Goal: Task Accomplishment & Management: Manage account settings

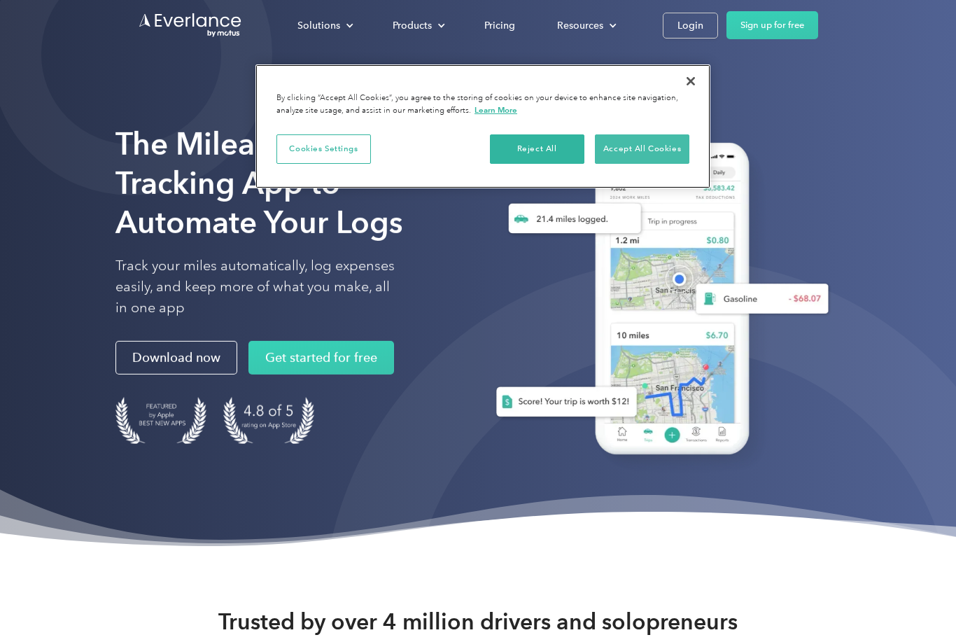
click at [636, 148] on button "Accept All Cookies" at bounding box center [642, 148] width 94 height 29
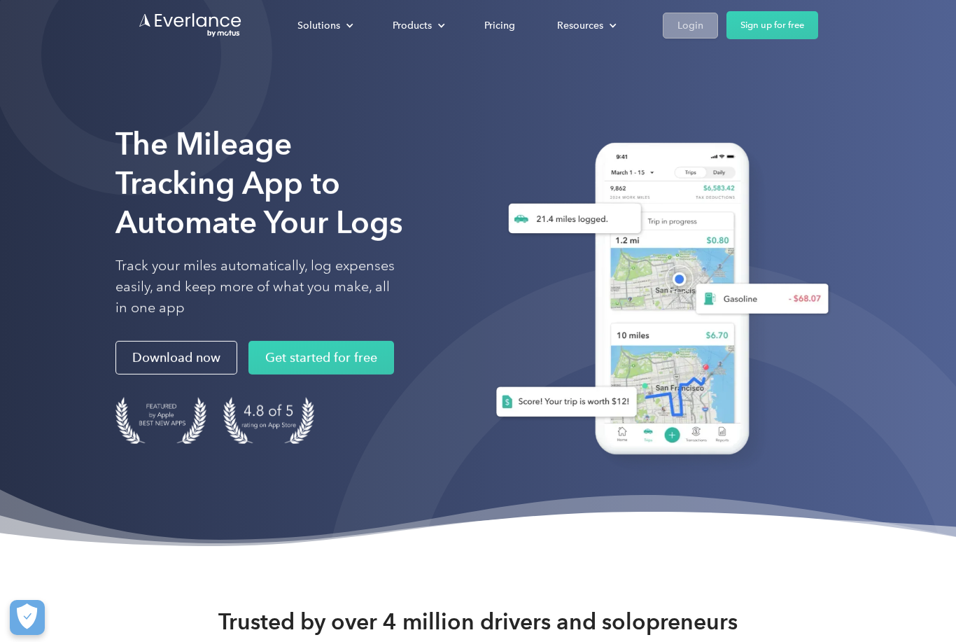
click at [689, 25] on div "Login" at bounding box center [690, 25] width 26 height 17
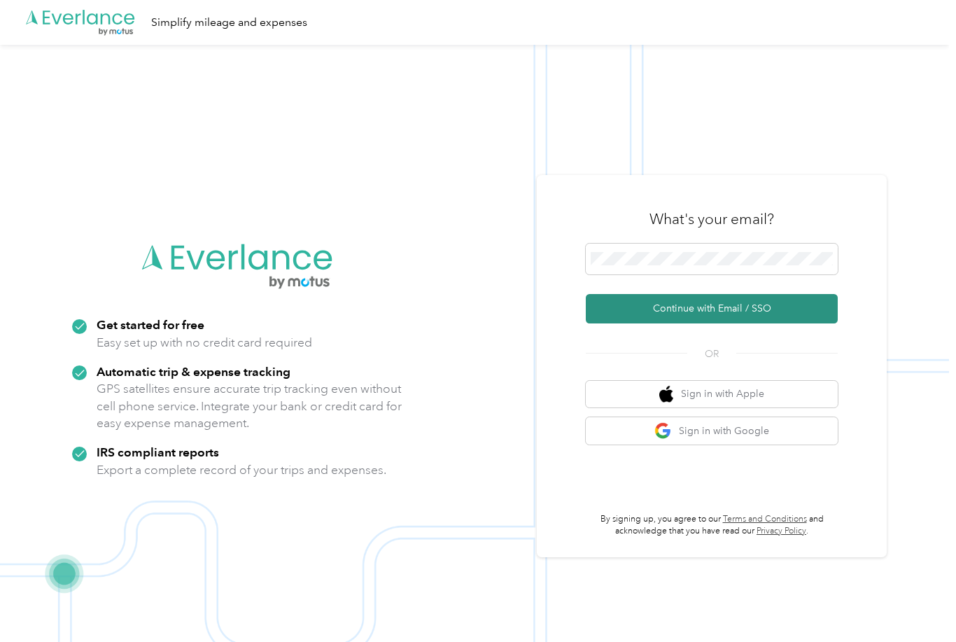
click at [708, 323] on button "Continue with Email / SSO" at bounding box center [712, 308] width 252 height 29
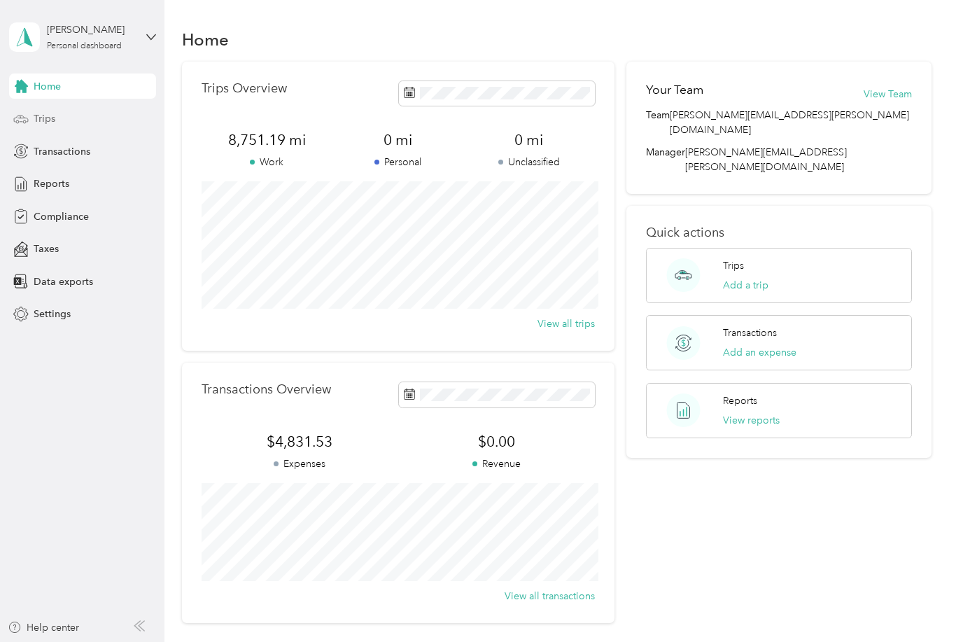
click at [51, 123] on span "Trips" at bounding box center [45, 118] width 22 height 15
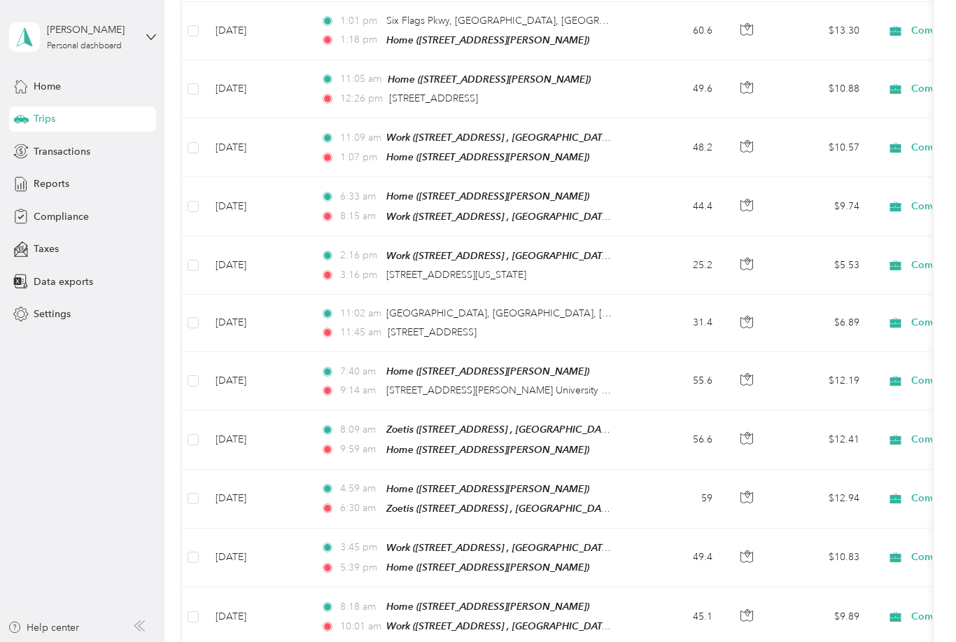
scroll to position [351, 0]
click at [457, 269] on span "2470, Batesville Road, Canton, Cherokee County, Georgia, 30115, USA" at bounding box center [456, 275] width 140 height 12
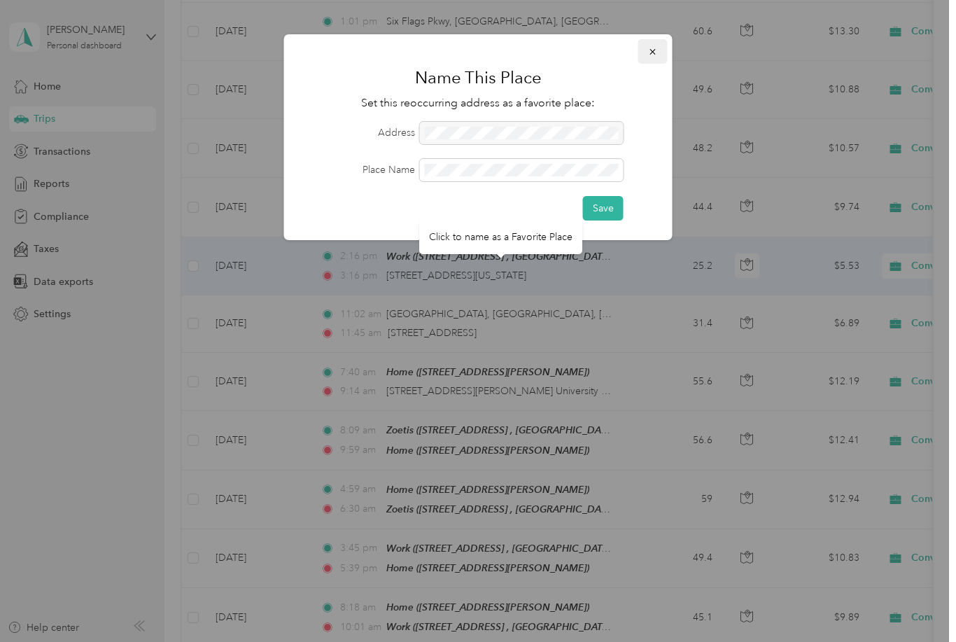
click at [651, 56] on icon "button" at bounding box center [653, 52] width 10 height 10
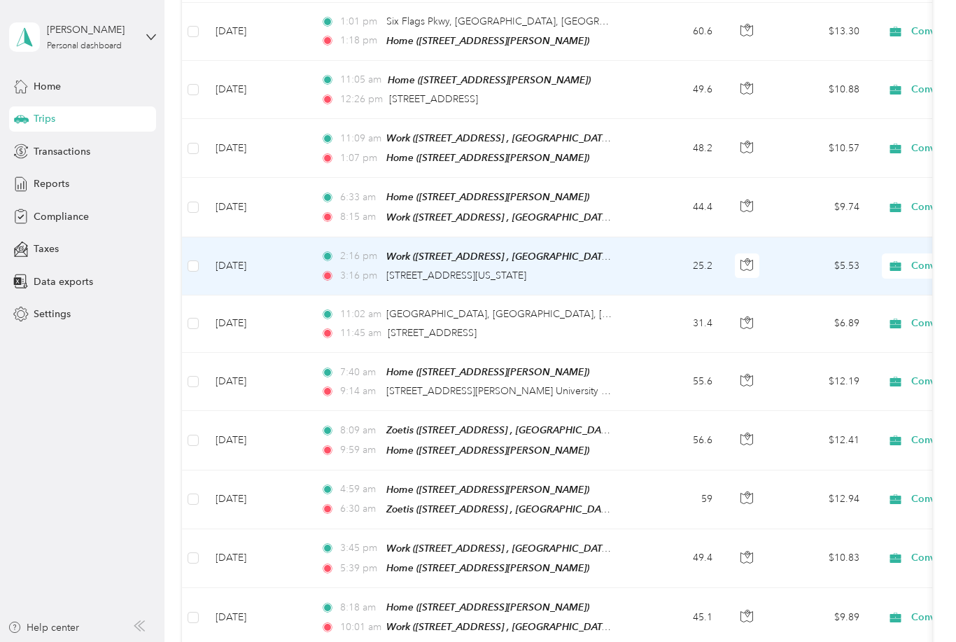
click at [257, 258] on td "Sep 17, 2025" at bounding box center [256, 266] width 105 height 58
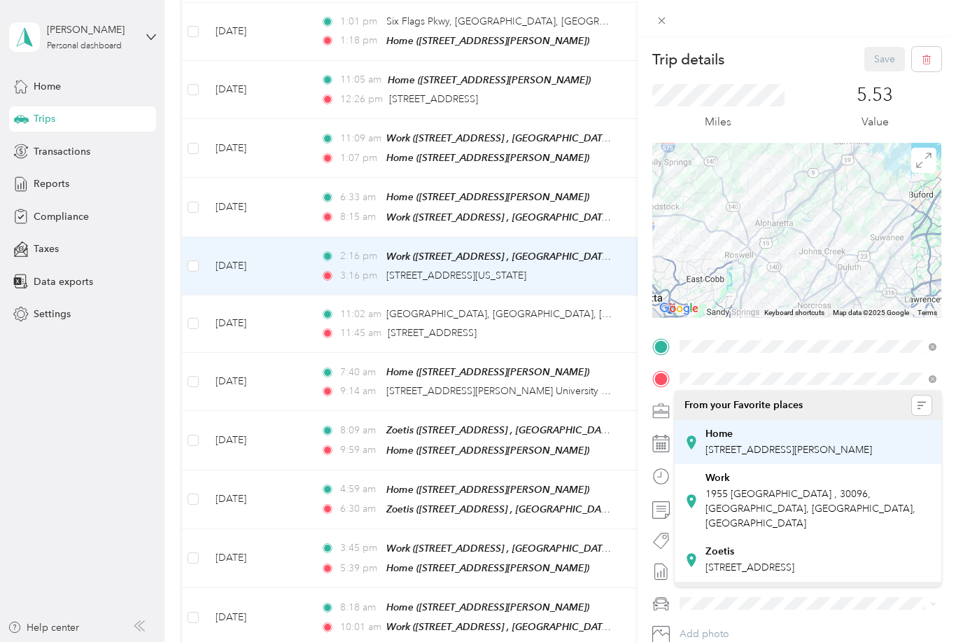
click at [735, 448] on span "218 Red Cloud Dr, Waleska, GA, United States , 30183, Waleska, GA, United States" at bounding box center [788, 450] width 167 height 12
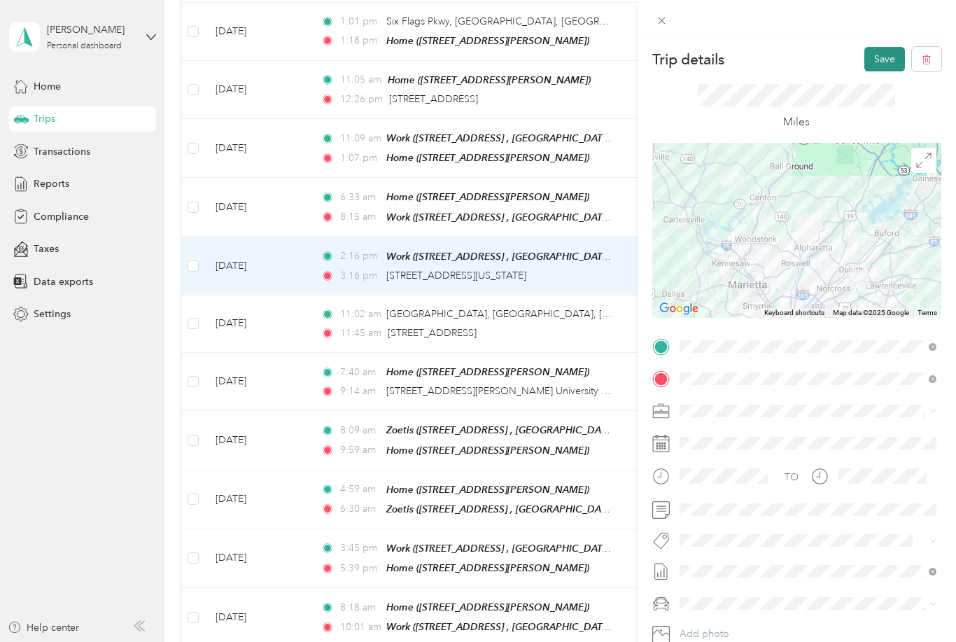
click at [884, 64] on button "Save" at bounding box center [884, 59] width 41 height 24
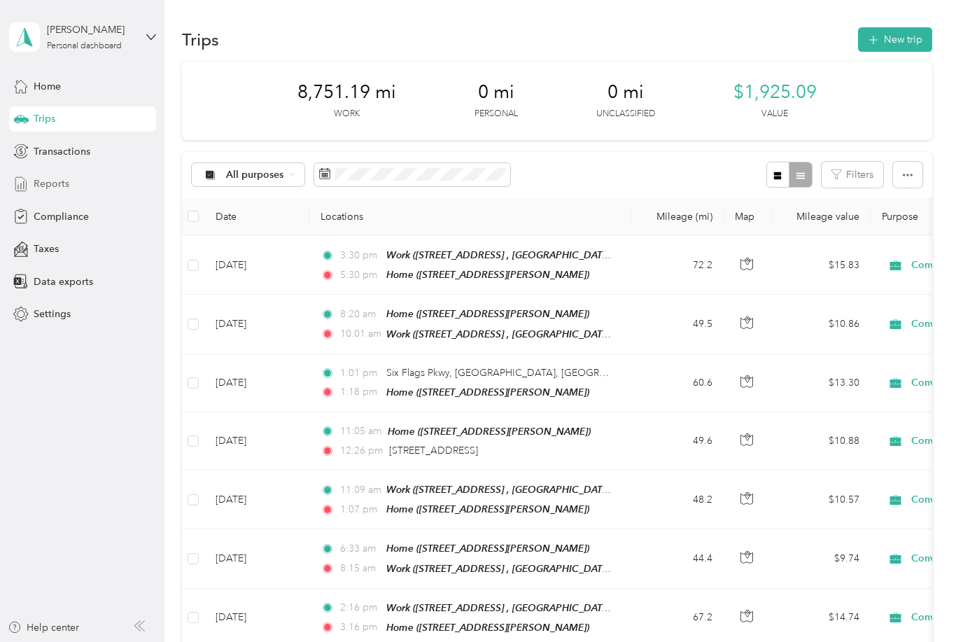
click at [50, 183] on span "Reports" at bounding box center [52, 183] width 36 height 15
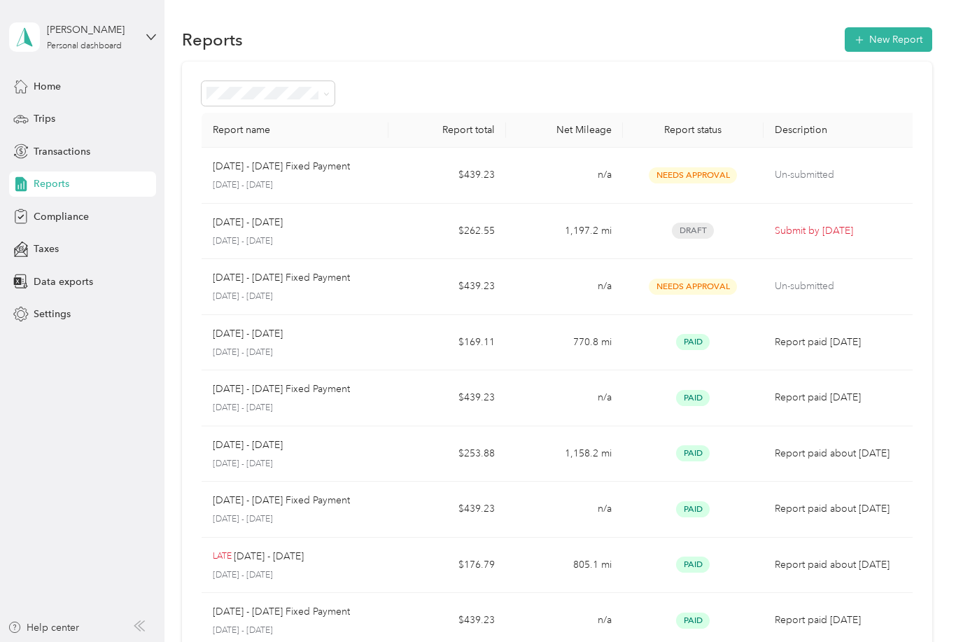
click at [282, 234] on div "Sep 1 - 30, 2025 September 1 - 30, 2025" at bounding box center [295, 231] width 165 height 33
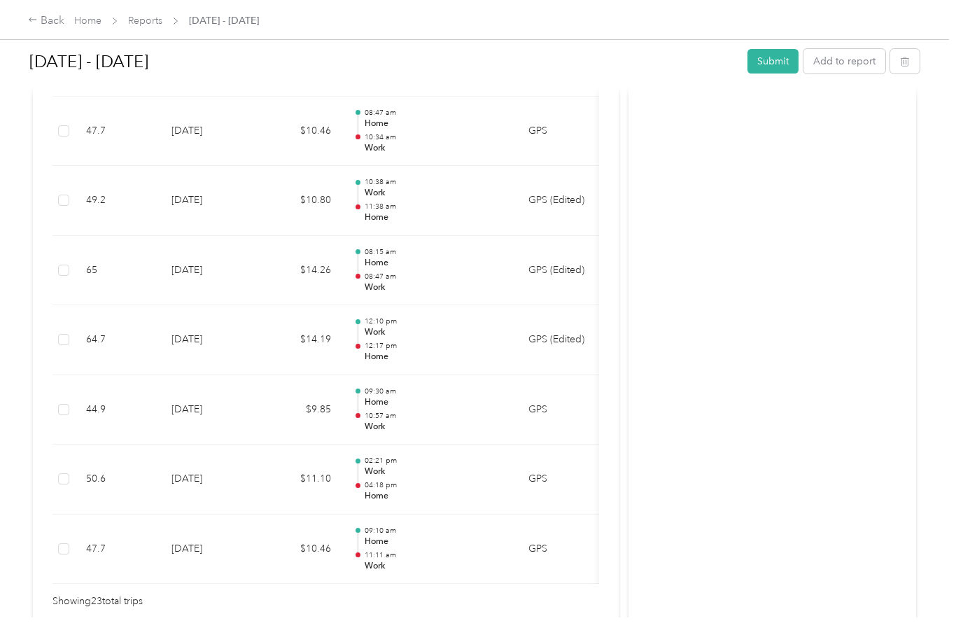
scroll to position [1548, 0]
click at [782, 62] on button "Submit" at bounding box center [772, 61] width 51 height 24
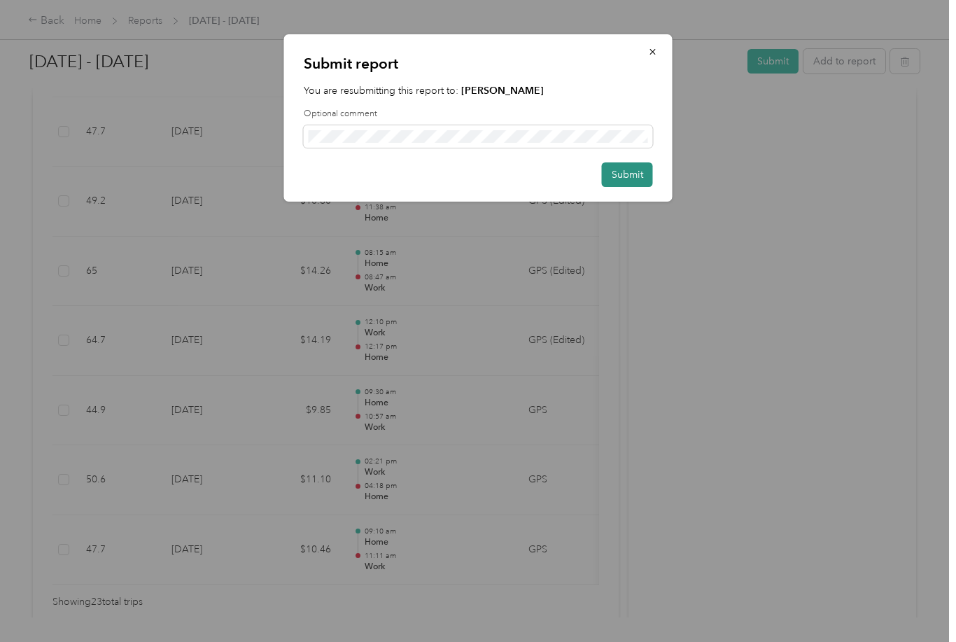
click at [630, 172] on button "Submit" at bounding box center [627, 174] width 51 height 24
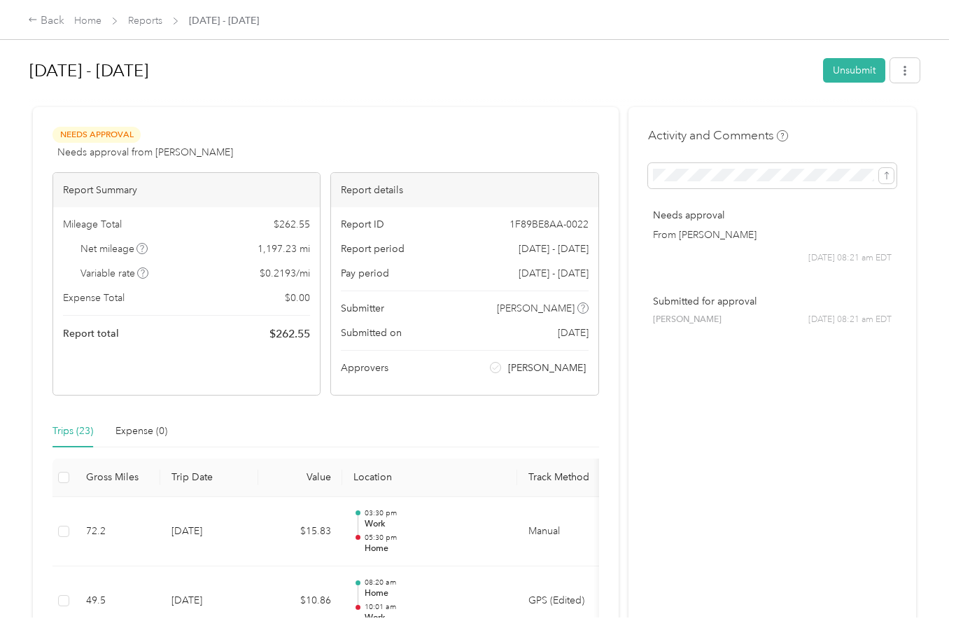
scroll to position [0, 0]
click at [89, 23] on link "Home" at bounding box center [87, 21] width 27 height 12
